Goal: Task Accomplishment & Management: Complete application form

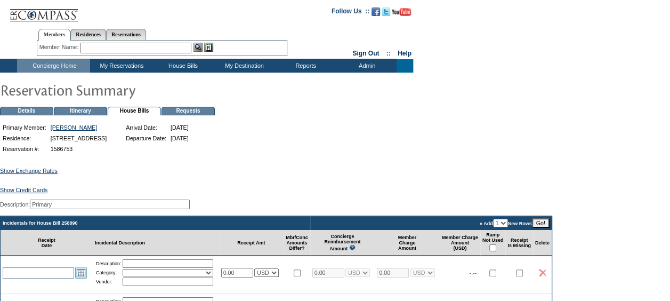
drag, startPoint x: 81, startPoint y: 273, endPoint x: 79, endPoint y: 281, distance: 7.8
click at [81, 276] on td "Open the calendar popup. << < [DATE] > >> S M T W T F S 36 31 1 2 3 4 5 6 37 7 …" at bounding box center [81, 273] width 14 height 12
click at [78, 278] on link "Open the calendar popup." at bounding box center [81, 273] width 12 height 12
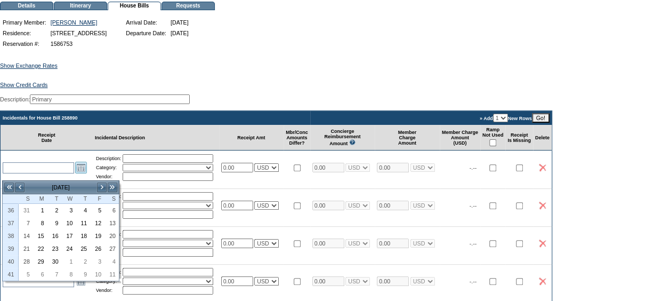
scroll to position [267, 0]
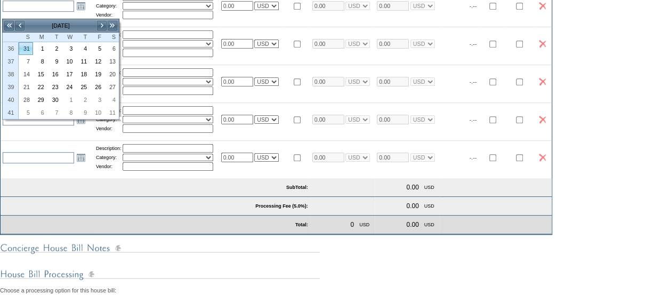
click at [26, 46] on link "31" at bounding box center [25, 49] width 13 height 12
type input "[DATE]"
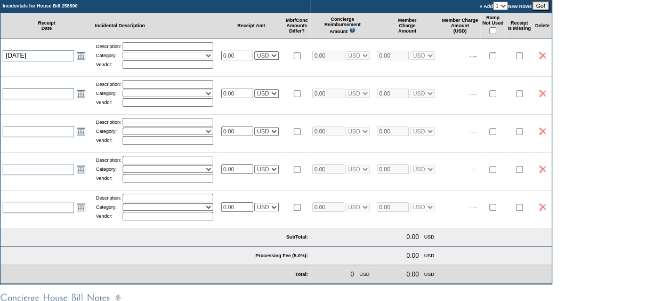
scroll to position [213, 0]
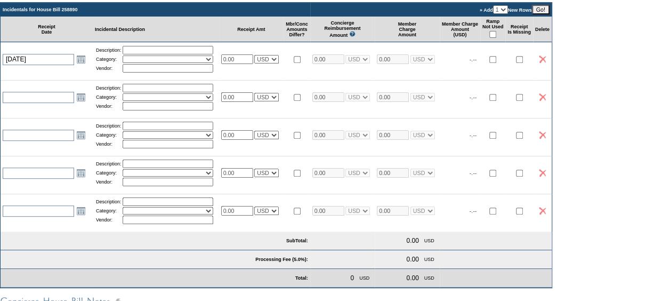
click at [142, 54] on input "text" at bounding box center [168, 50] width 91 height 9
type input "Grocery 1"
click at [144, 63] on select "Activities Additional Housekeeping Amenities Access Fee Bath Amenities Reimburs…" at bounding box center [168, 58] width 91 height 7
select select "11"
click at [126, 62] on select "Activities Additional Housekeeping Amenities Access Fee Bath Amenities Reimburs…" at bounding box center [168, 58] width 91 height 7
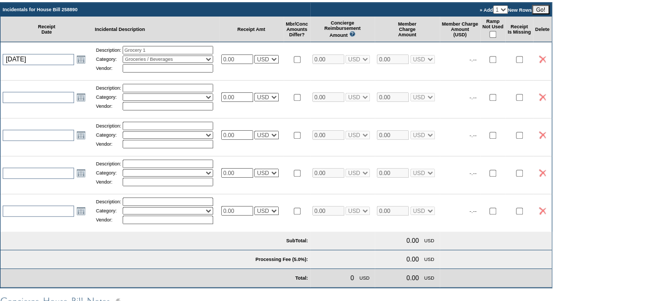
click at [144, 73] on input "text" at bounding box center [168, 68] width 91 height 9
type input "City Market"
drag, startPoint x: 245, startPoint y: 66, endPoint x: 158, endPoint y: 63, distance: 87.0
click at [158, 63] on tr "[DATE] [DATE] Open the calendar popup. << < [DATE] > >> S M T W T F S 36 31 1 2…" at bounding box center [276, 59] width 551 height 34
type input "253.71"
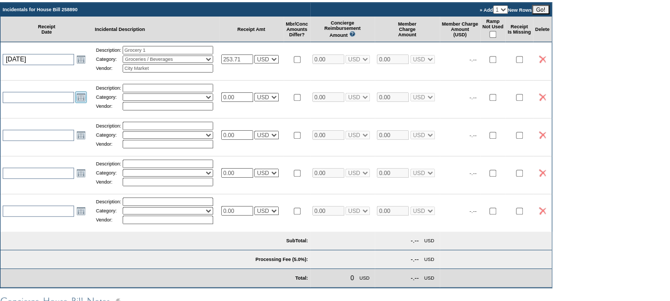
type input "253.71"
select select "1"
type input "253.71"
select select "1"
click at [81, 103] on link "Open the calendar popup." at bounding box center [81, 97] width 12 height 12
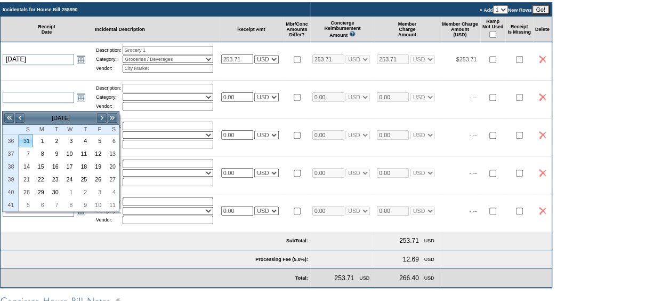
click at [23, 138] on link "31" at bounding box center [25, 141] width 13 height 12
type input "[DATE]"
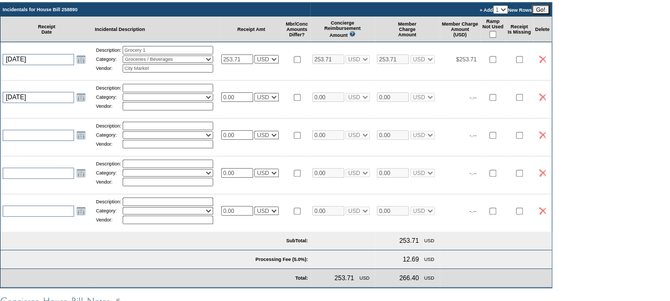
click at [155, 92] on input "text" at bounding box center [168, 88] width 91 height 9
type input "Grocery 2"
click at [134, 101] on select "Activities Additional Housekeeping Amenities Access Fee Bath Amenities Reimburs…" at bounding box center [168, 96] width 91 height 7
select select "11"
click at [126, 101] on select "Activities Additional Housekeeping Amenities Access Fee Bath Amenities Reimburs…" at bounding box center [168, 96] width 91 height 7
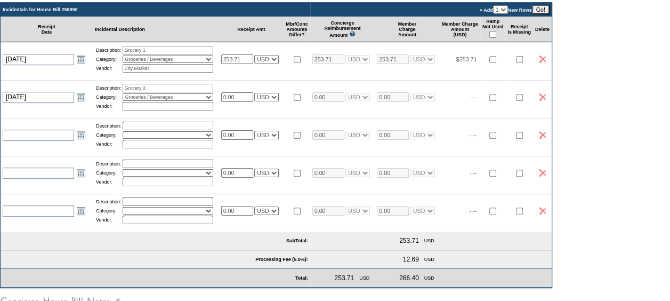
click at [143, 110] on input "text" at bounding box center [168, 106] width 91 height 9
type input "City Market"
drag, startPoint x: 247, startPoint y: 105, endPoint x: 134, endPoint y: 88, distance: 114.3
click at [140, 92] on tr "[DATE] [DATE] Open the calendar popup. << < [DATE] > >> S M T W T F S 36 31 1 2…" at bounding box center [276, 97] width 551 height 34
type input "17.65"
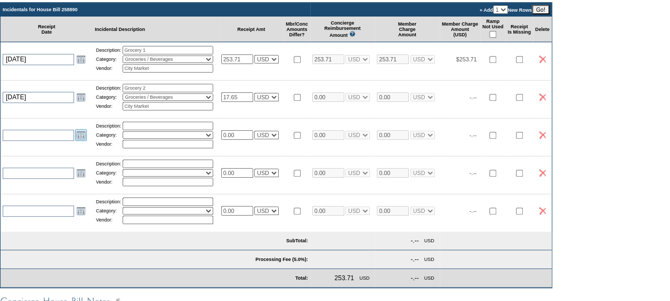
type input "17.65"
select select "1"
type input "17.65"
select select "1"
click at [82, 141] on link "Open the calendar popup." at bounding box center [81, 135] width 12 height 12
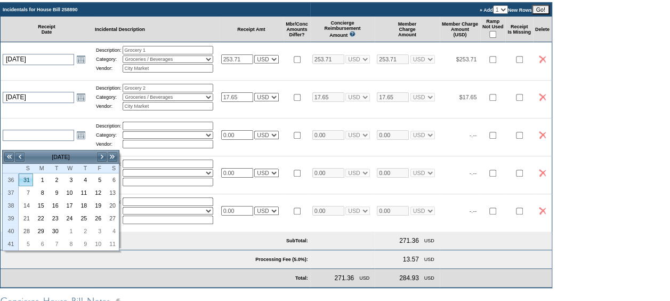
click at [29, 175] on link "31" at bounding box center [25, 180] width 13 height 12
type input "[DATE]"
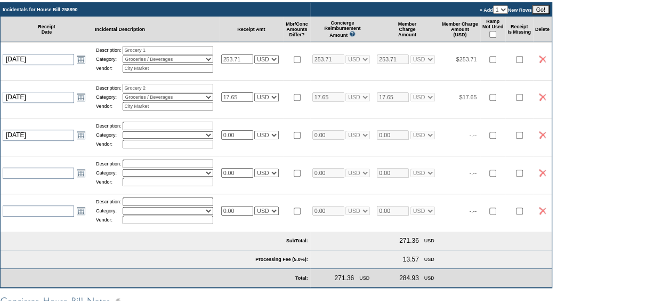
click at [135, 130] on input "text" at bounding box center [168, 126] width 91 height 9
type input "Beverage 1"
click at [144, 139] on select "Activities Additional Housekeeping Amenities Access Fee Bath Amenities Reimburs…" at bounding box center [168, 134] width 91 height 7
select select "11"
click at [126, 139] on select "Activities Additional Housekeeping Amenities Access Fee Bath Amenities Reimburs…" at bounding box center [168, 134] width 91 height 7
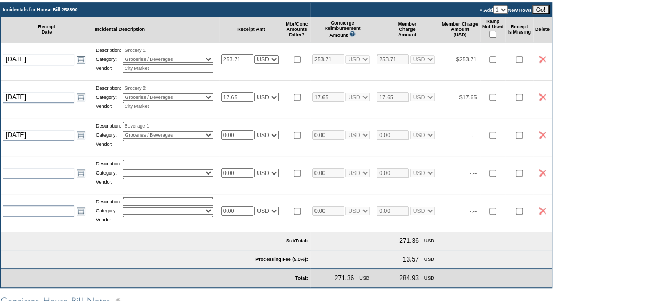
click at [134, 148] on input "text" at bounding box center [168, 144] width 91 height 9
type input "Eagle River Liquors"
drag, startPoint x: 251, startPoint y: 145, endPoint x: 178, endPoint y: 139, distance: 72.8
click at [185, 141] on tr "[DATE] [DATE] Open the calendar popup. << < [DATE] > >> S M T W T F S 36 31 1 2…" at bounding box center [276, 135] width 551 height 34
type input "2"
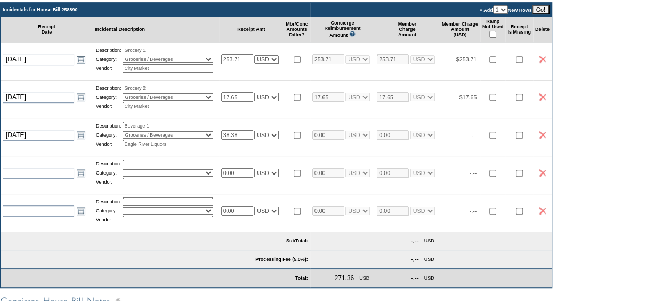
type input "38.38"
select select "1"
type input "38.38"
select select "1"
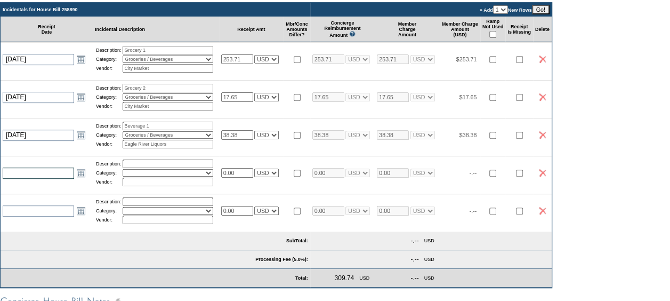
select select "1"
click at [50, 179] on input "text" at bounding box center [38, 172] width 71 height 11
click at [83, 179] on link "Open the calendar popup." at bounding box center [81, 173] width 12 height 12
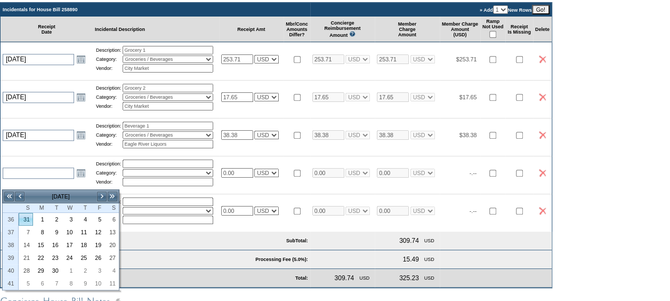
click at [30, 221] on link "31" at bounding box center [25, 219] width 13 height 12
type input "[DATE]"
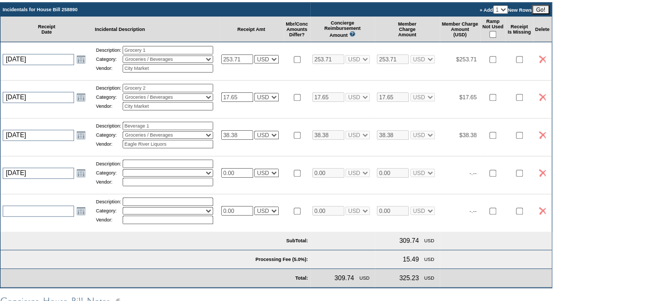
click at [142, 168] on input "text" at bounding box center [168, 163] width 91 height 9
type input "Beverage 2"
click at [146, 187] on table "Description: Beverage 2 Category: Activities Additional Housekeeping Amenities …" at bounding box center [156, 172] width 122 height 29
click at [146, 177] on select "Activities Additional Housekeeping Amenities Access Fee Bath Amenities Reimburs…" at bounding box center [168, 172] width 91 height 7
select select "11"
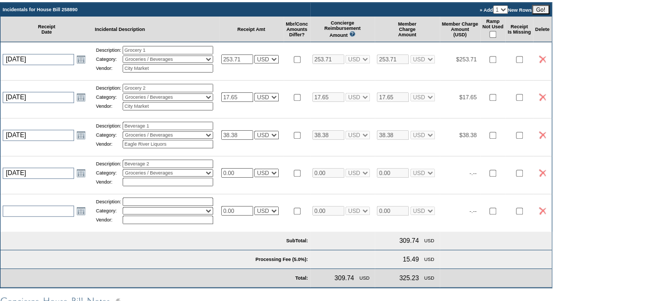
click at [126, 177] on select "Activities Additional Housekeeping Amenities Access Fee Bath Amenities Reimburs…" at bounding box center [168, 172] width 91 height 7
drag, startPoint x: 251, startPoint y: 186, endPoint x: 199, endPoint y: 184, distance: 51.2
click at [199, 184] on tr "[DATE] [DATE] Open the calendar popup. << < [DATE] > >> S M T W T F S 36 31 1 2…" at bounding box center [276, 173] width 551 height 34
type input "32.10"
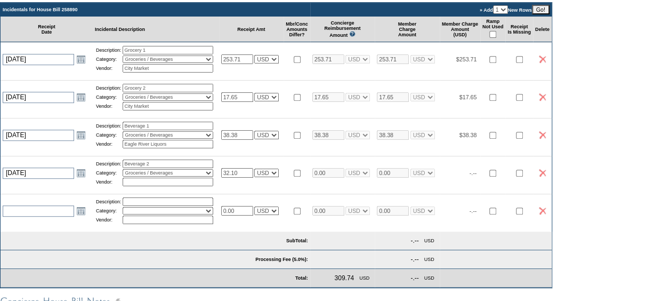
select select "1"
type input "32.10"
select select "1"
click at [157, 186] on input "text" at bounding box center [168, 182] width 91 height 9
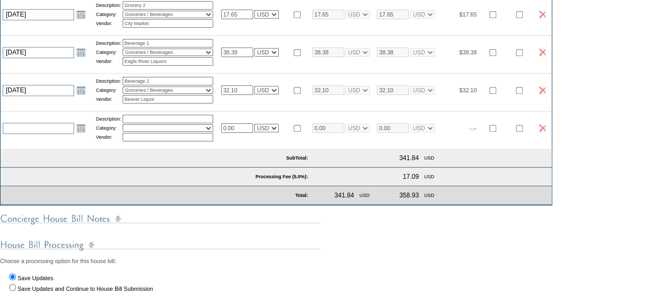
scroll to position [409, 0]
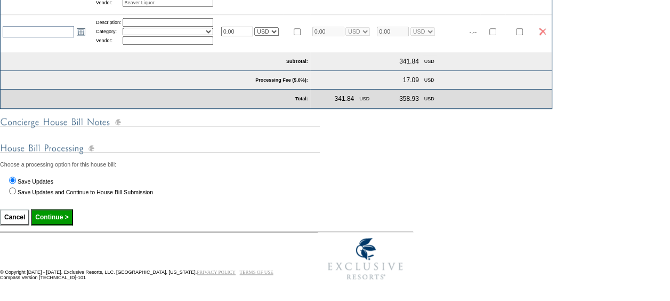
type input "Beaver Liquor"
click at [55, 218] on input "Continue >" at bounding box center [52, 217] width 42 height 16
type input "Processing..."
